Goal: Information Seeking & Learning: Find specific fact

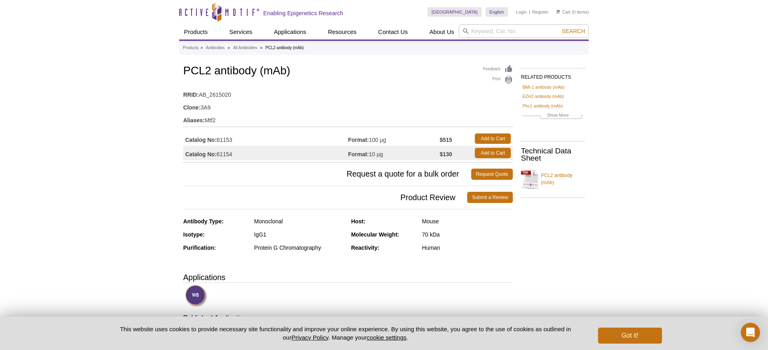
click at [374, 110] on td "Clone: 3A9" at bounding box center [348, 105] width 330 height 13
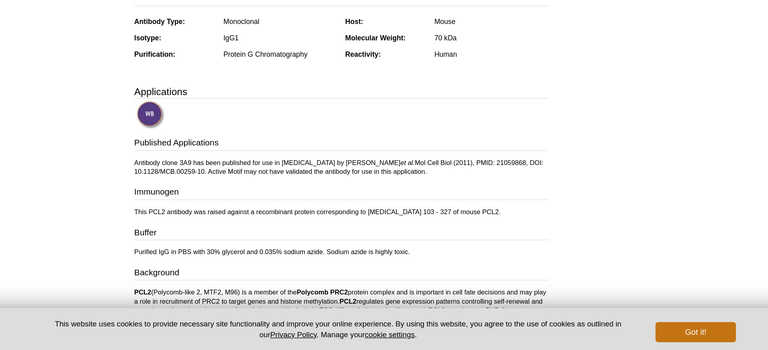
scroll to position [134, 0]
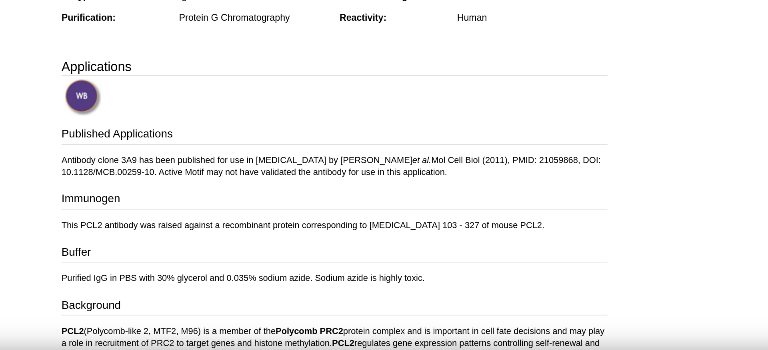
click at [336, 202] on p "Antibody clone 3A9 has been published for use in [MEDICAL_DATA] by [PERSON_NAME…" at bounding box center [348, 203] width 330 height 14
drag, startPoint x: 338, startPoint y: 199, endPoint x: 450, endPoint y: 202, distance: 112.4
click at [450, 202] on p "Antibody clone 3A9 has been published for use in [MEDICAL_DATA] by [PERSON_NAME…" at bounding box center [348, 203] width 330 height 14
click at [450, 199] on p "Antibody clone 3A9 has been published for use in [MEDICAL_DATA] by [PERSON_NAME…" at bounding box center [348, 203] width 330 height 14
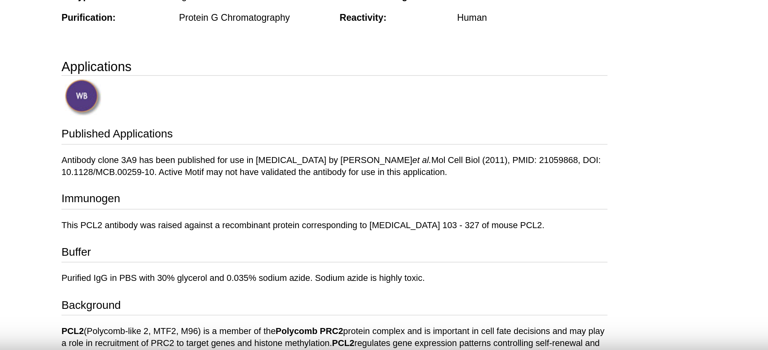
click at [427, 199] on p "Antibody clone 3A9 has been published for use in [MEDICAL_DATA] by [PERSON_NAME…" at bounding box center [348, 203] width 330 height 14
drag, startPoint x: 422, startPoint y: 200, endPoint x: 460, endPoint y: 201, distance: 38.0
click at [460, 201] on p "Antibody clone 3A9 has been published for use in [MEDICAL_DATA] by [PERSON_NAME…" at bounding box center [348, 203] width 330 height 14
copy p "PMID: 21059868"
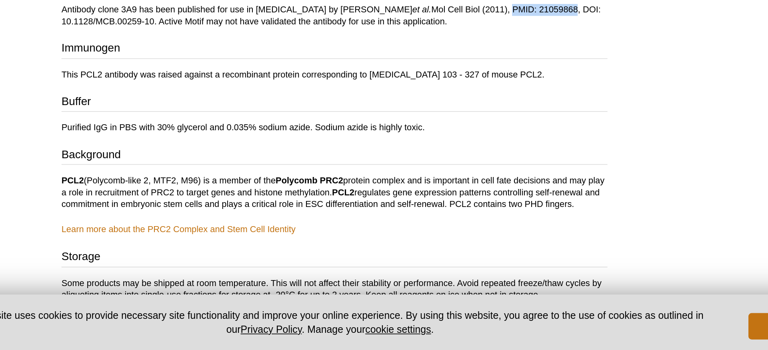
scroll to position [230, 0]
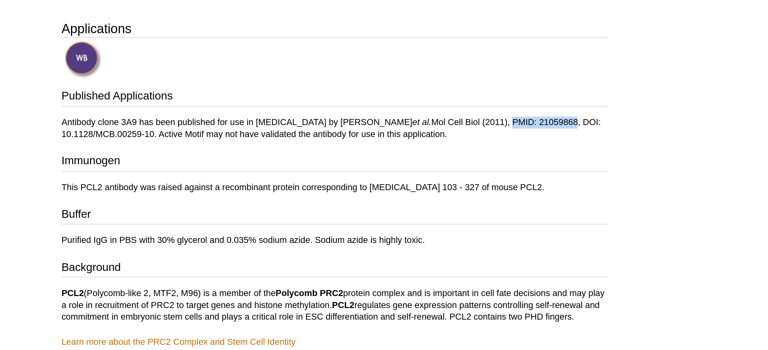
click at [222, 104] on p "Antibody clone 3A9 has been published for use in [MEDICAL_DATA] by [PERSON_NAME…" at bounding box center [348, 108] width 330 height 14
copy p "3A9"
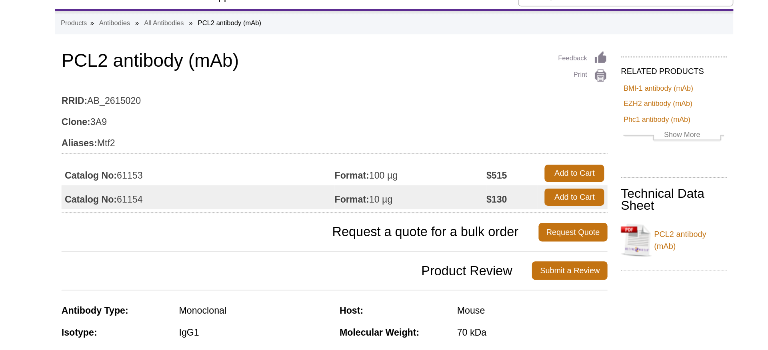
scroll to position [0, 0]
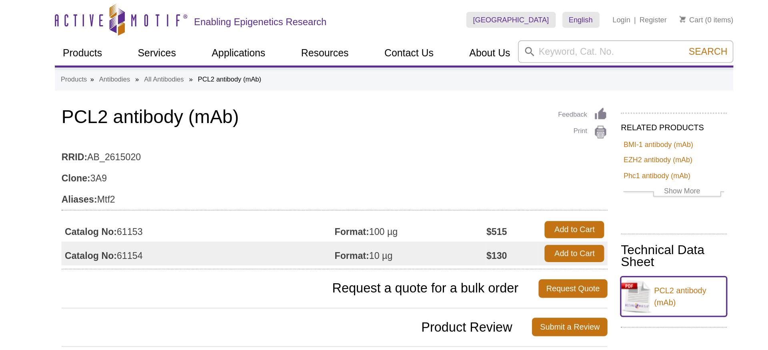
click at [541, 174] on link "PCL2 antibody (mAb)" at bounding box center [553, 179] width 64 height 24
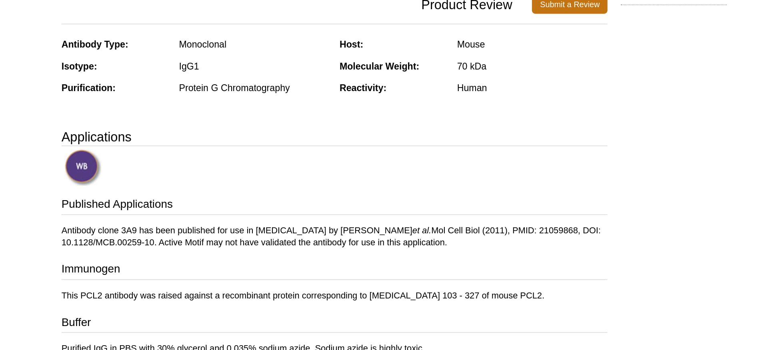
scroll to position [28, 0]
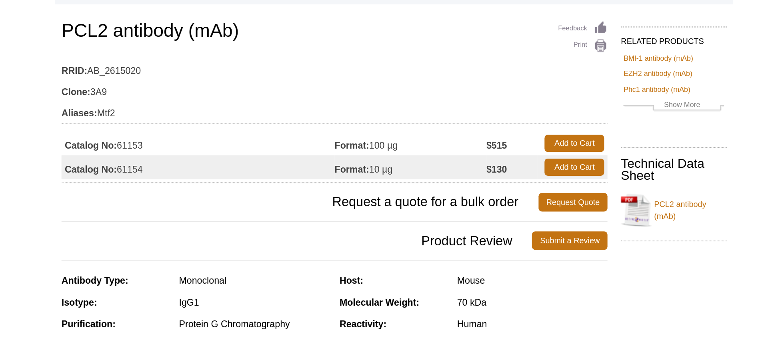
click at [553, 136] on div "RELATED PRODUCTS BMI-1 antibody (mAb) EZH2 antibody (mAb) Phc1 antibody (mAb) R…" at bounding box center [551, 105] width 68 height 130
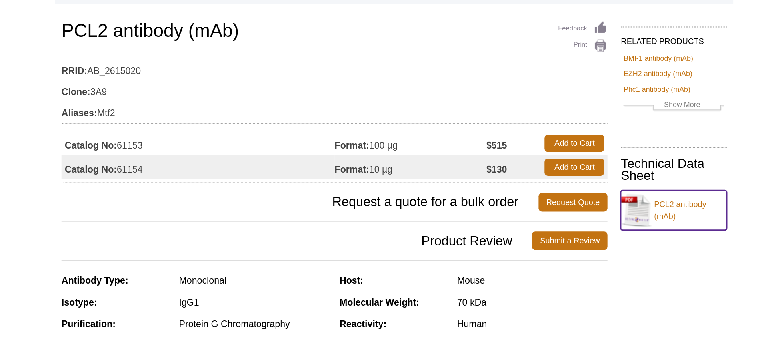
click at [542, 152] on link "PCL2 antibody (mAb)" at bounding box center [553, 151] width 64 height 24
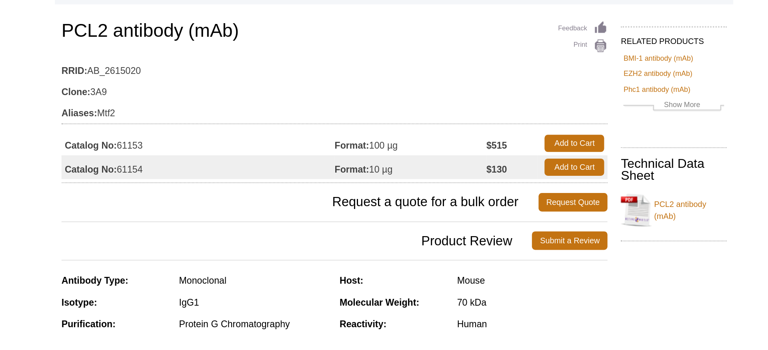
click at [230, 124] on td "Catalog No: 61154" at bounding box center [265, 125] width 165 height 14
copy td "61154"
